Goal: Task Accomplishment & Management: Manage account settings

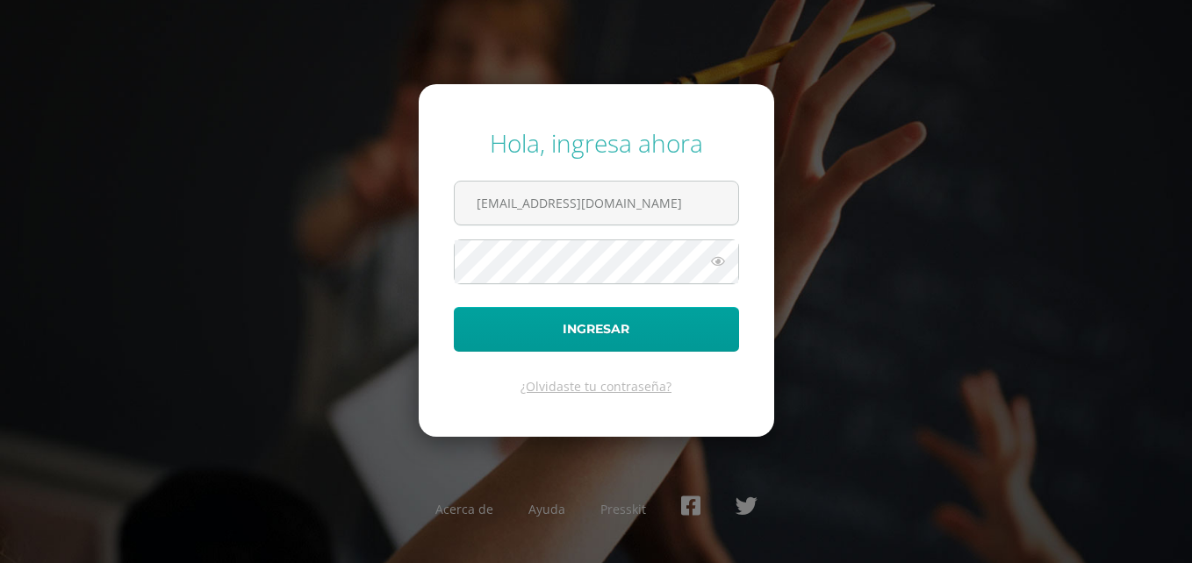
click at [454, 307] on button "Ingresar" at bounding box center [596, 329] width 285 height 45
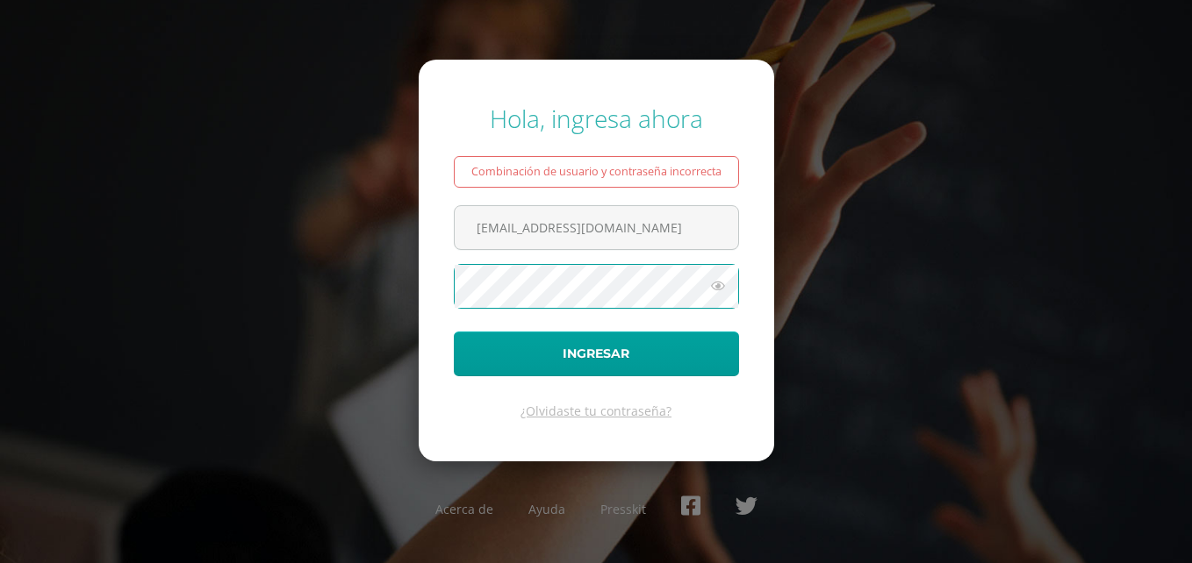
click at [454, 332] on button "Ingresar" at bounding box center [596, 354] width 285 height 45
click at [722, 293] on icon at bounding box center [717, 286] width 23 height 21
click at [454, 332] on button "Ingresar" at bounding box center [596, 354] width 285 height 45
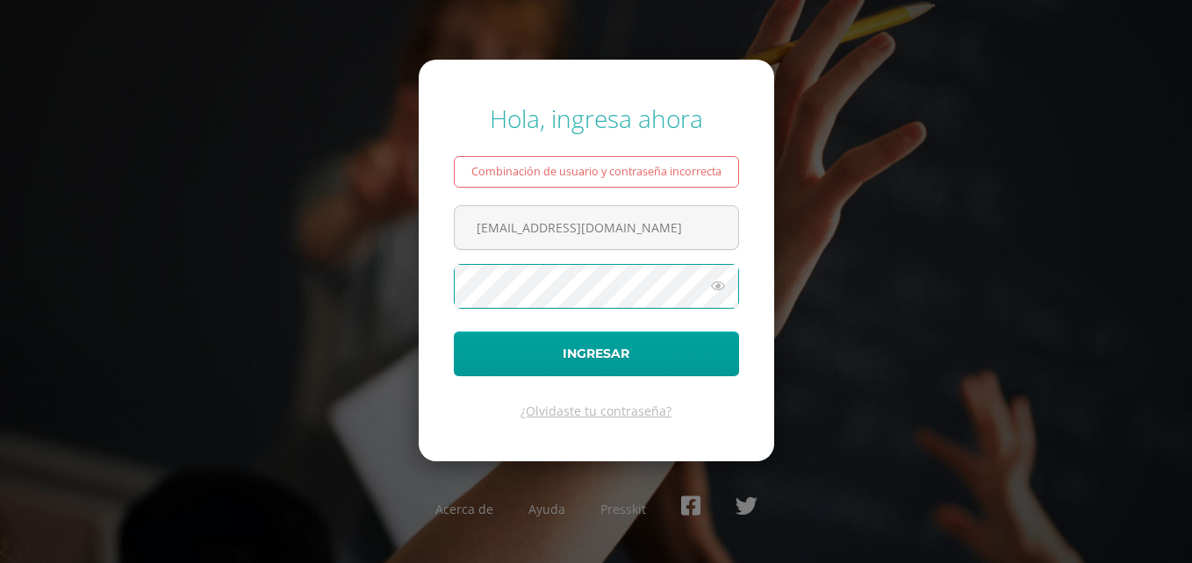
click at [454, 332] on button "Ingresar" at bounding box center [596, 354] width 285 height 45
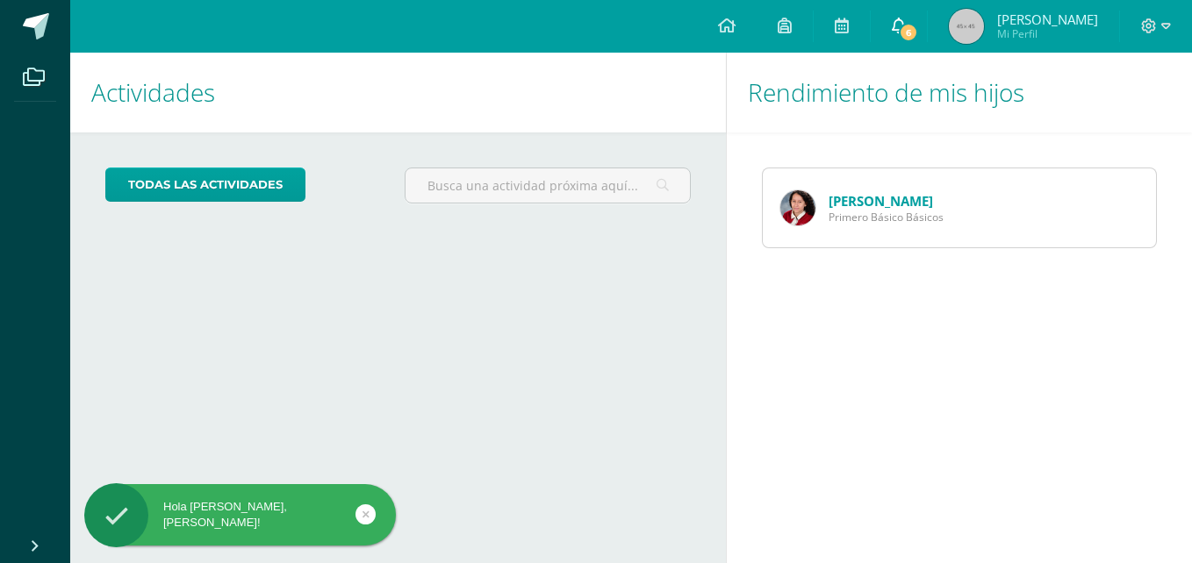
click at [892, 31] on icon at bounding box center [899, 26] width 14 height 16
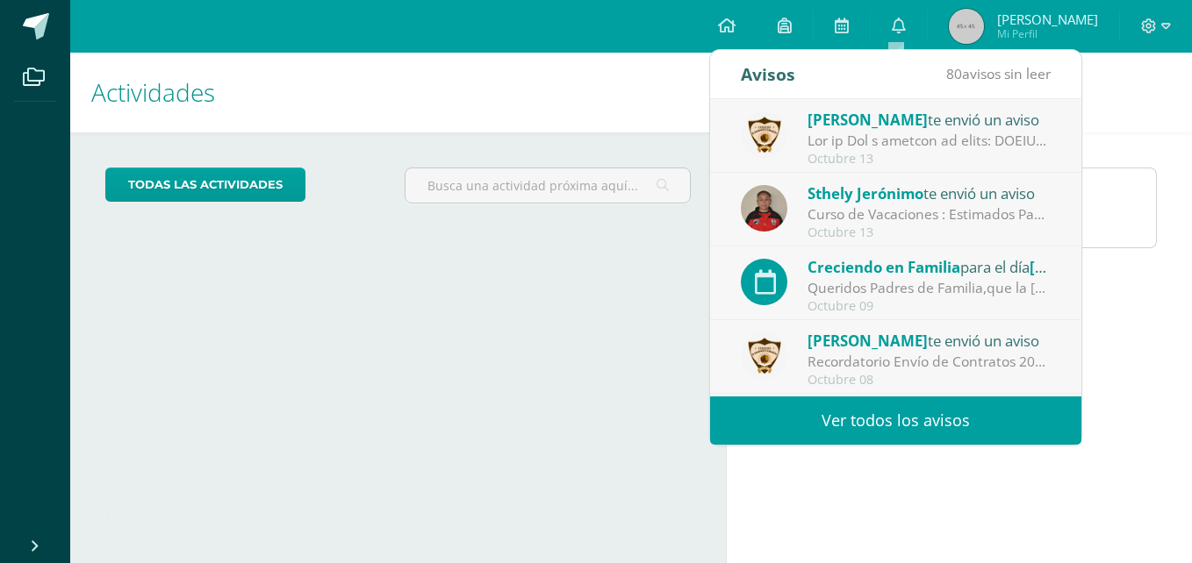
click at [877, 138] on div at bounding box center [929, 141] width 244 height 20
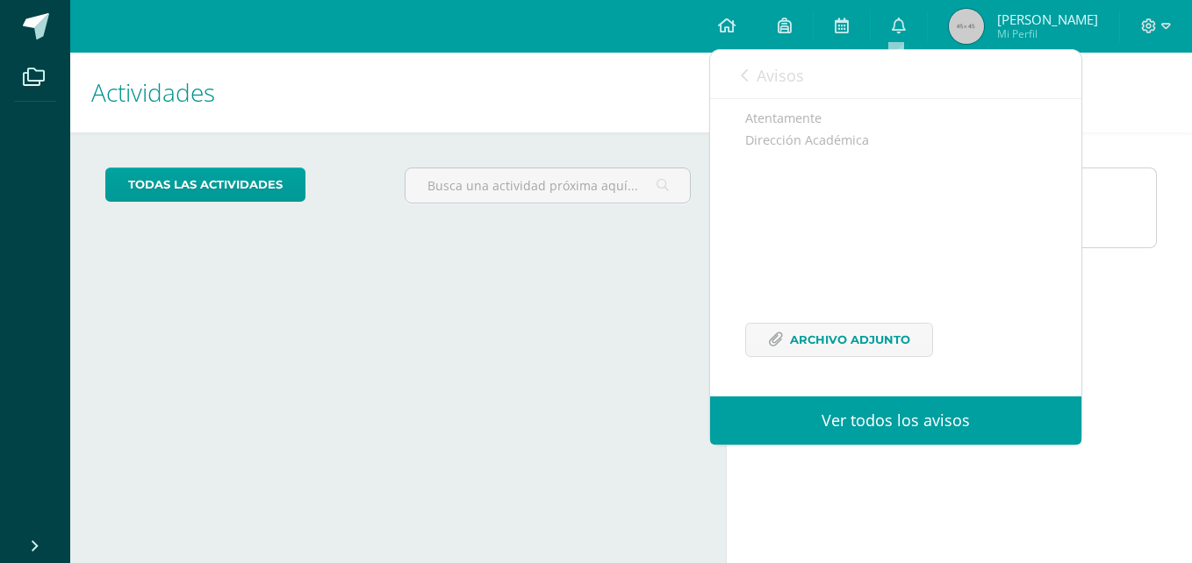
scroll to position [1395, 0]
click at [841, 353] on span "Archivo Adjunto" at bounding box center [850, 340] width 120 height 32
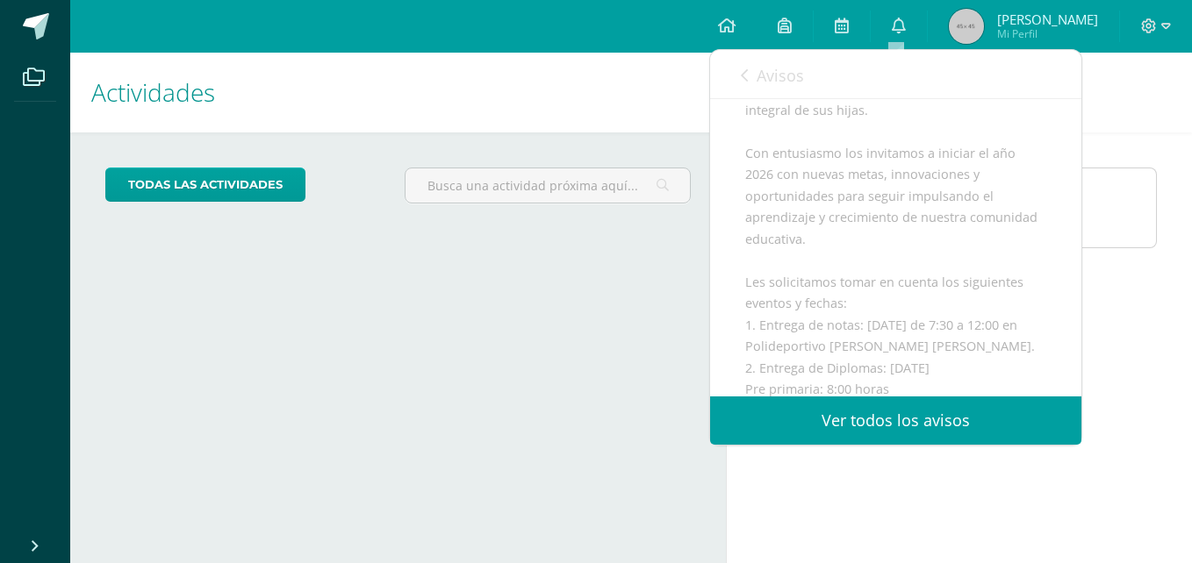
scroll to position [693, 0]
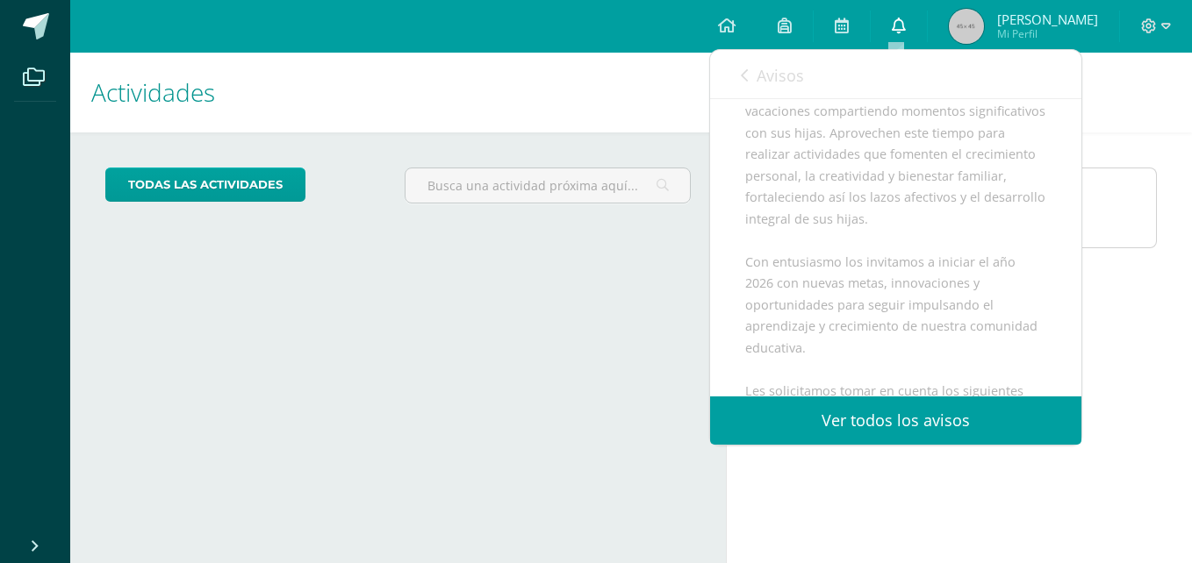
click at [893, 30] on icon at bounding box center [899, 26] width 14 height 16
